Goal: Task Accomplishment & Management: Use online tool/utility

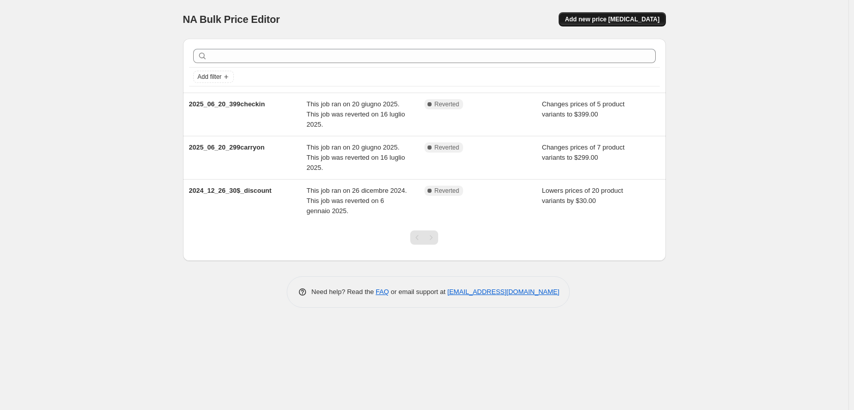
click at [616, 20] on span "Add new price [MEDICAL_DATA]" at bounding box center [612, 19] width 95 height 8
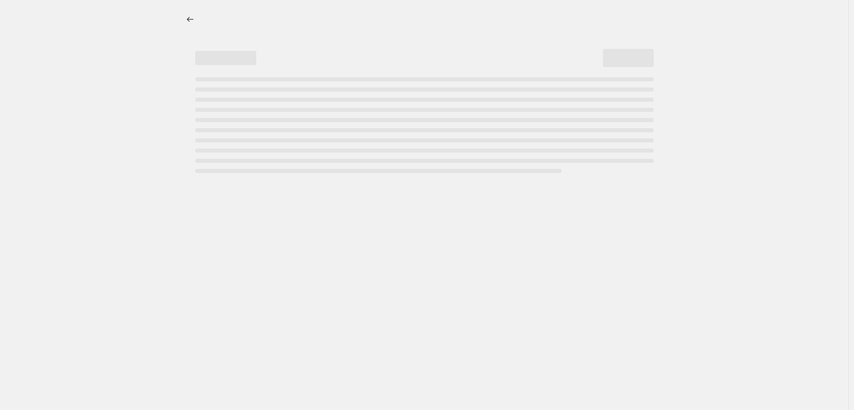
select select "percentage"
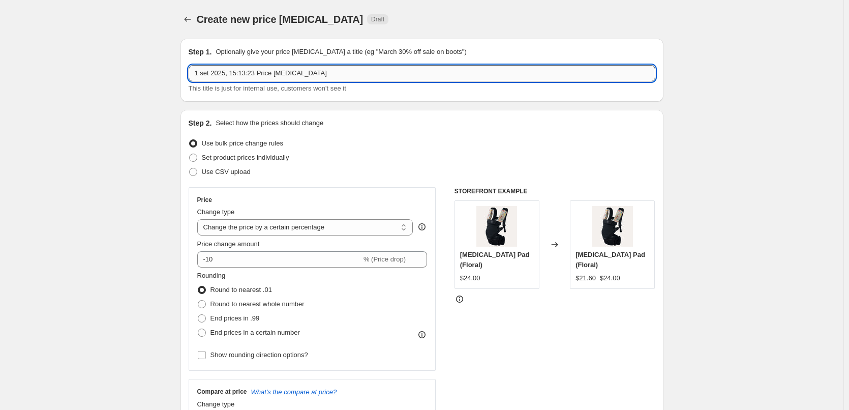
click at [254, 73] on input "1 set 2025, 15:13:23 Price [MEDICAL_DATA]" at bounding box center [422, 73] width 467 height 16
drag, startPoint x: 339, startPoint y: 73, endPoint x: 76, endPoint y: 57, distance: 264.2
click at [228, 77] on input "2025_09_02_price change" at bounding box center [422, 73] width 467 height 16
click at [230, 73] on input "2025_09_02_price change" at bounding box center [422, 73] width 467 height 16
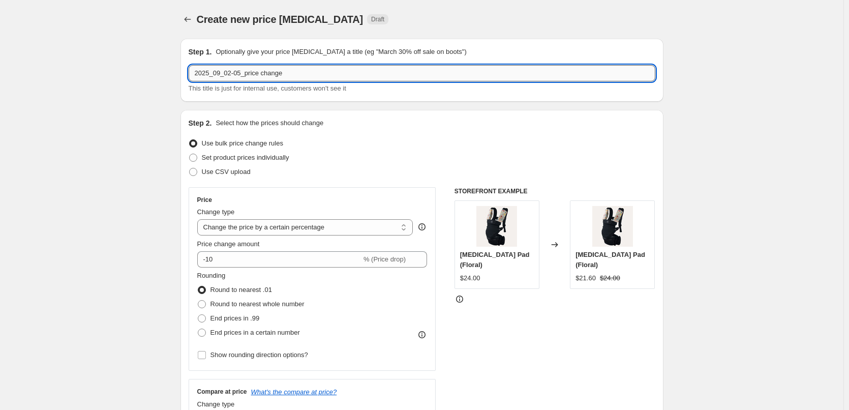
click at [310, 77] on input "2025_09_02-05_price change" at bounding box center [422, 73] width 467 height 16
drag, startPoint x: 286, startPoint y: 72, endPoint x: 244, endPoint y: 75, distance: 41.8
click at [244, 75] on input "2025_09_02-05_price change" at bounding box center [422, 73] width 467 height 16
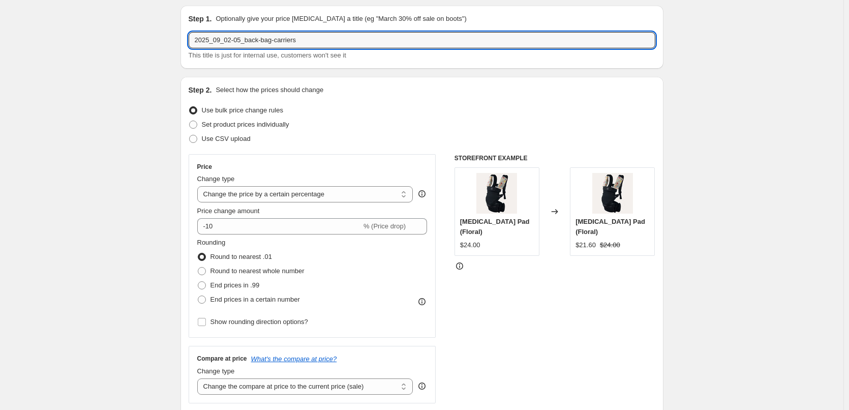
scroll to position [51, 0]
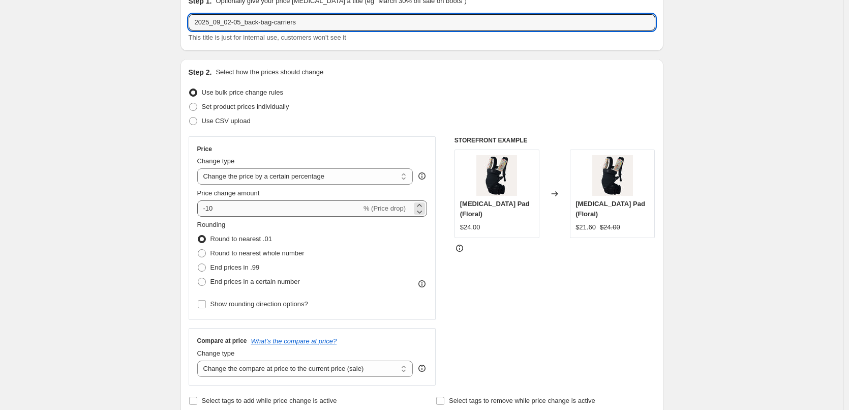
type input "2025_09_02-05_back-bag-carriers"
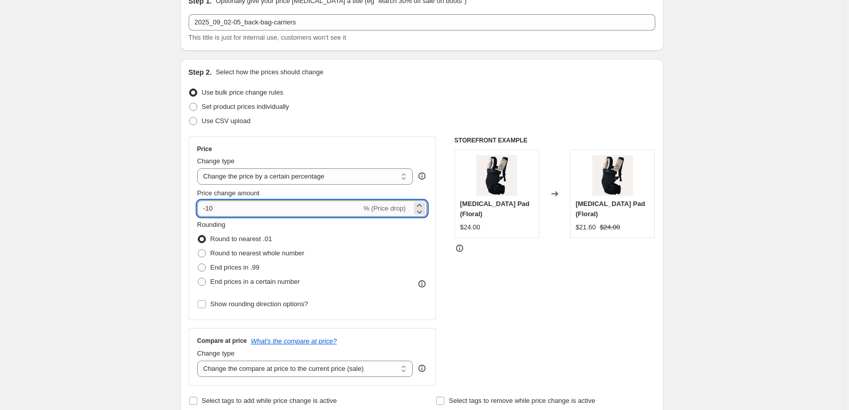
click at [230, 212] on input "-10" at bounding box center [279, 208] width 164 height 16
type input "-1"
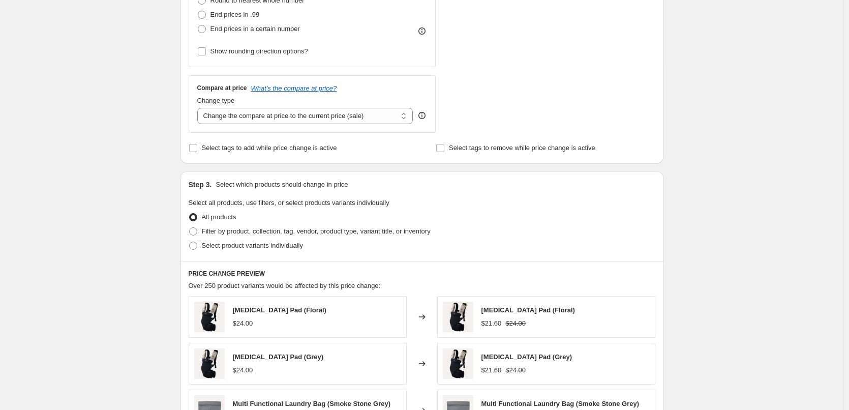
scroll to position [305, 0]
type input "-42"
click at [234, 241] on span "Select product variants individually" at bounding box center [252, 244] width 101 height 8
click at [190, 240] on input "Select product variants individually" at bounding box center [189, 240] width 1 height 1
radio input "true"
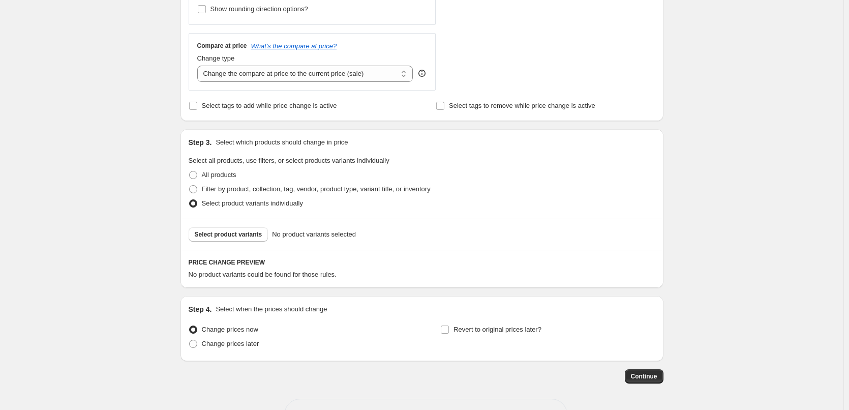
scroll to position [382, 0]
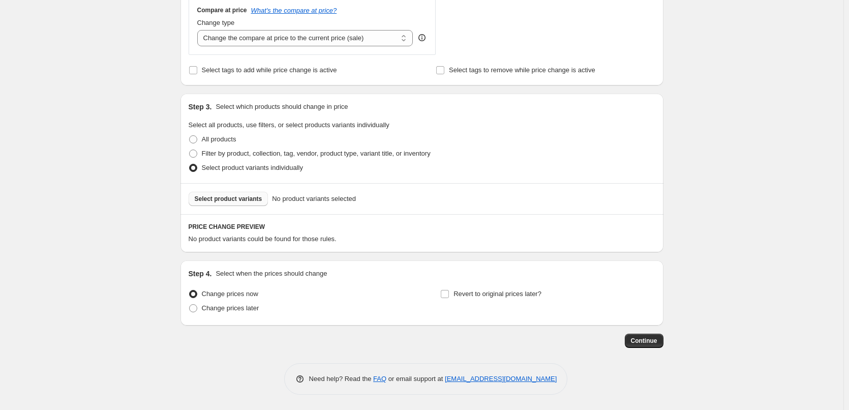
click at [235, 197] on span "Select product variants" at bounding box center [229, 199] width 68 height 8
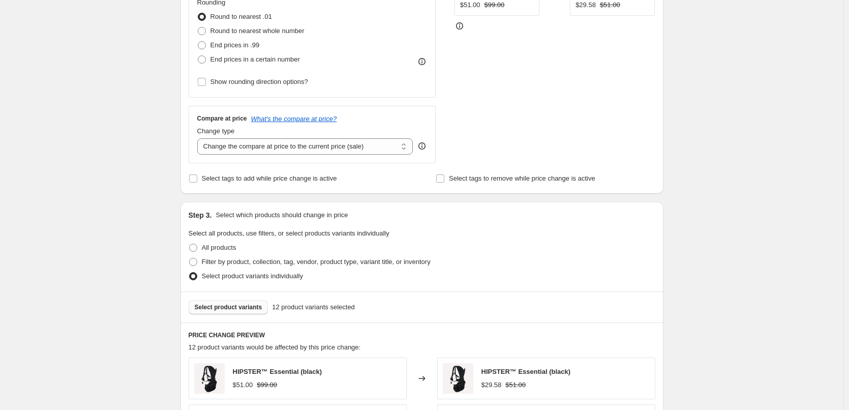
scroll to position [180, 0]
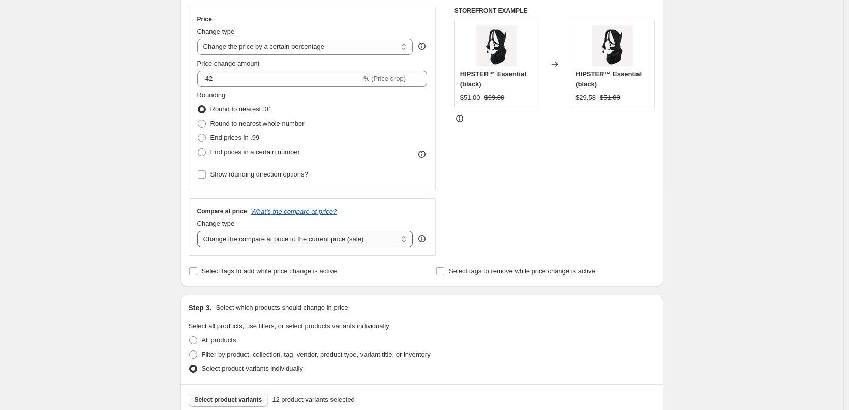
click at [298, 239] on select "Change the compare at price to the current price (sale) Change the compare at p…" at bounding box center [305, 239] width 216 height 16
click at [387, 189] on div "Price Change type Change the price to a certain amount Change the price by a ce…" at bounding box center [313, 98] width 248 height 183
click at [252, 152] on span "End prices in a certain number" at bounding box center [254, 152] width 89 height 8
click at [198, 148] on input "End prices in a certain number" at bounding box center [198, 148] width 1 height 1
radio input "true"
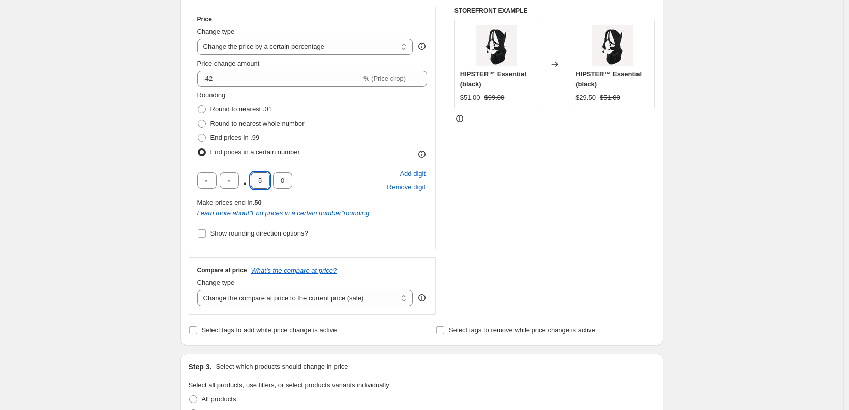
click at [265, 177] on input "5" at bounding box center [260, 180] width 19 height 16
drag, startPoint x: 265, startPoint y: 178, endPoint x: 243, endPoint y: 180, distance: 21.9
click at [243, 180] on div ". 5 0" at bounding box center [244, 180] width 95 height 16
type input "0"
click at [549, 205] on div "STOREFRONT EXAMPLE HIPSTER™ Essential (black) $51.00 $99.00 Changed to HIPSTER™…" at bounding box center [554, 161] width 201 height 308
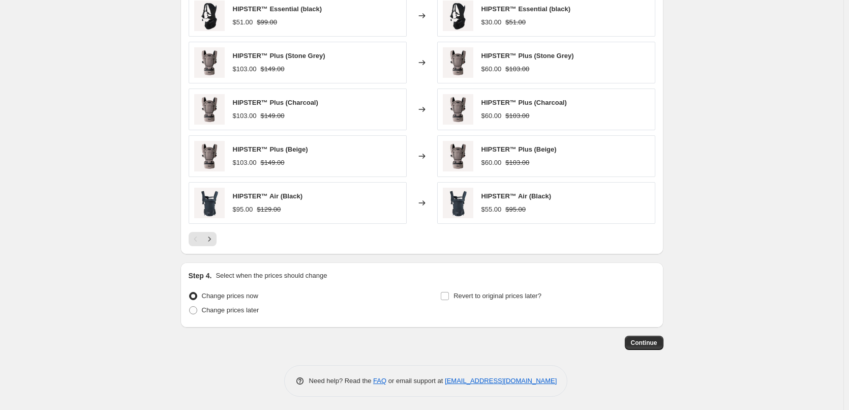
scroll to position [697, 0]
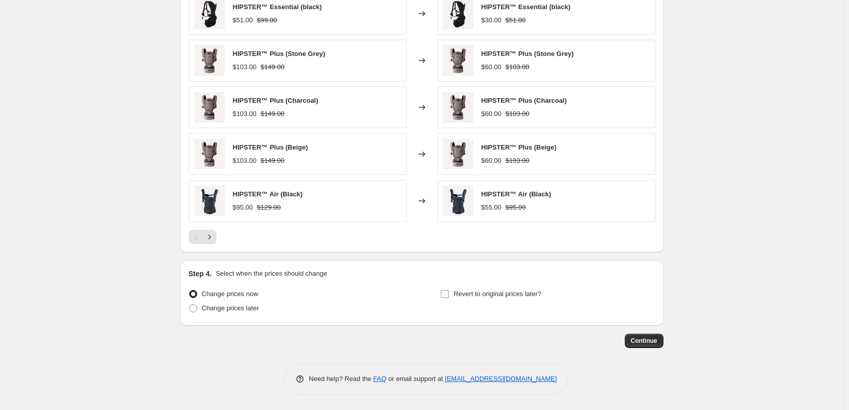
click at [446, 296] on input "Revert to original prices later?" at bounding box center [445, 294] width 8 height 8
checkbox input "true"
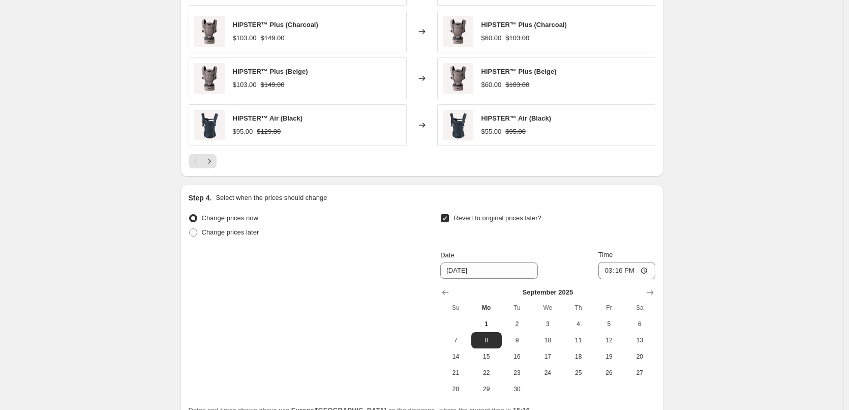
scroll to position [871, 0]
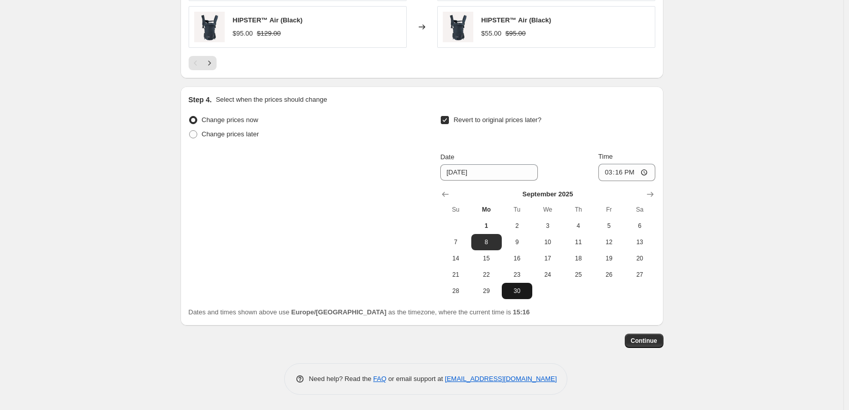
click at [527, 292] on span "30" at bounding box center [517, 291] width 22 height 8
click at [616, 173] on input "15:16" at bounding box center [626, 172] width 57 height 17
click at [460, 171] on input "[DATE]" at bounding box center [489, 172] width 98 height 16
click at [655, 196] on icon "Show next month, October 2025" at bounding box center [650, 194] width 10 height 10
click at [544, 224] on span "1" at bounding box center [547, 226] width 22 height 8
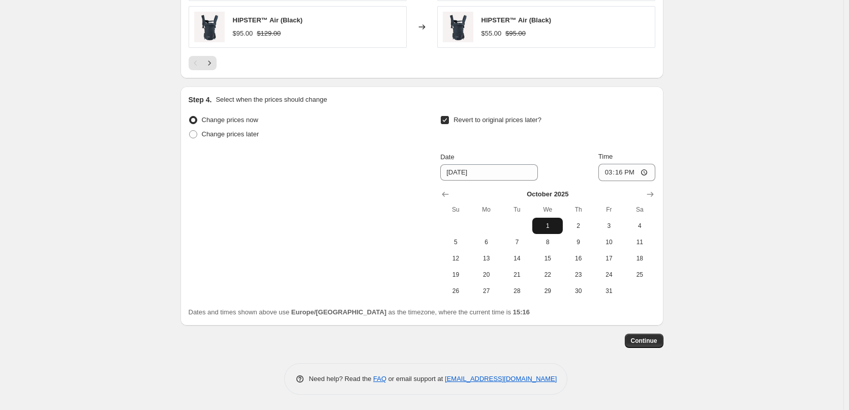
type input "[DATE]"
click at [623, 173] on input "15:16" at bounding box center [626, 172] width 57 height 17
type input "00:16"
click at [644, 339] on span "Continue" at bounding box center [644, 340] width 26 height 8
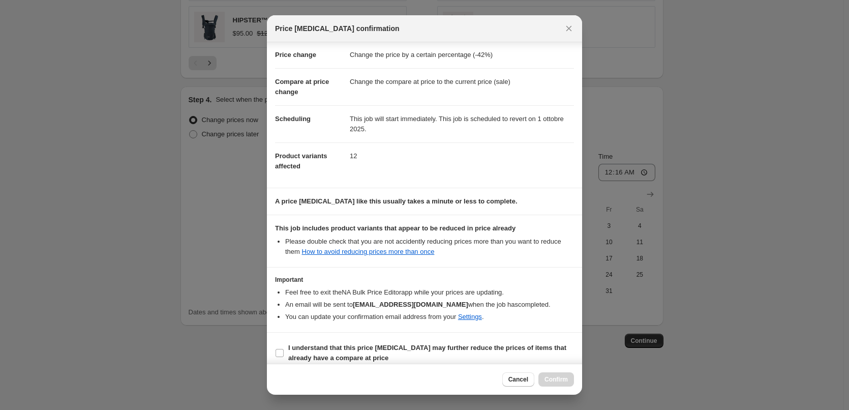
scroll to position [28, 0]
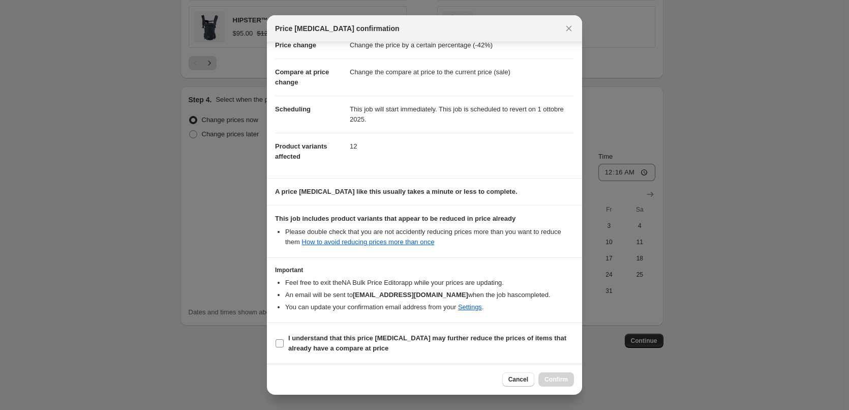
click at [278, 342] on input "I understand that this price [MEDICAL_DATA] may further reduce the prices of it…" at bounding box center [279, 343] width 8 height 8
checkbox input "true"
click at [542, 379] on button "Confirm" at bounding box center [556, 379] width 36 height 14
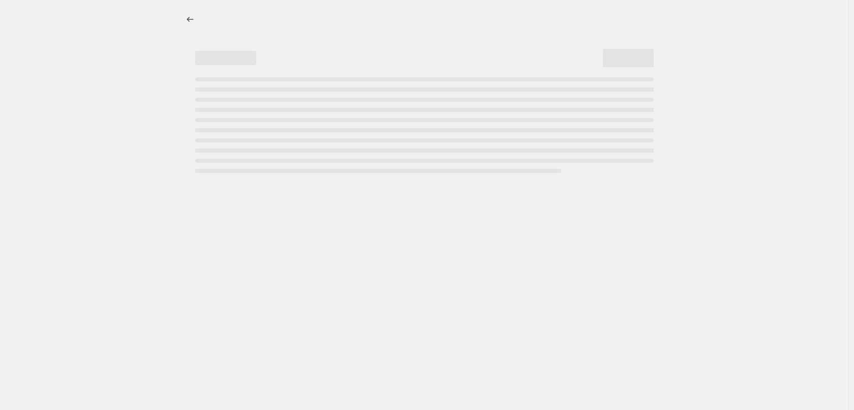
select select "percentage"
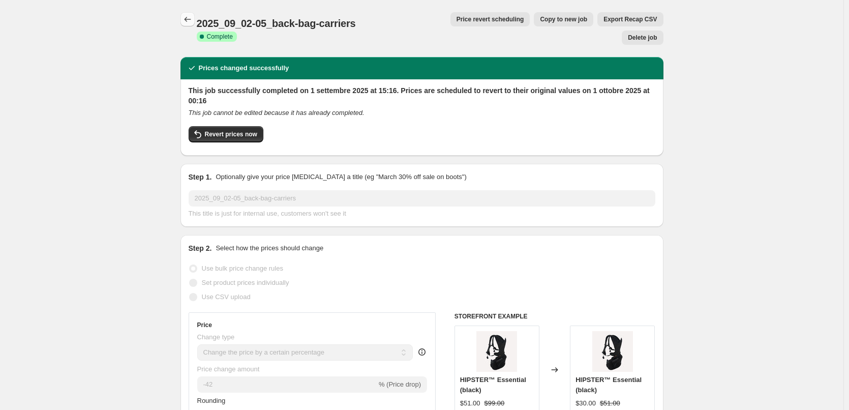
click at [194, 14] on button "Price change jobs" at bounding box center [187, 19] width 14 height 14
